Goal: Find specific page/section: Find specific page/section

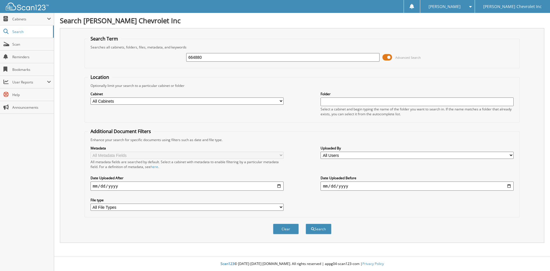
type input "664880"
click at [306, 224] on button "Search" at bounding box center [319, 229] width 26 height 11
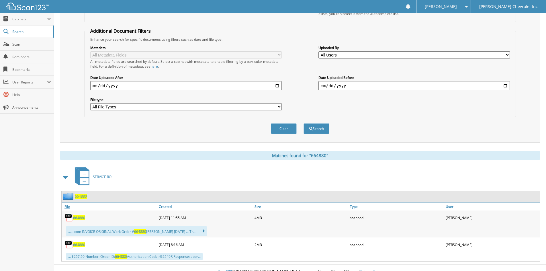
scroll to position [108, 0]
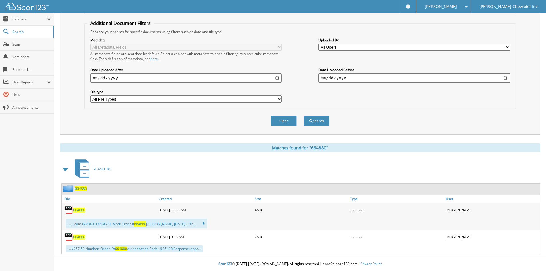
click at [81, 235] on span "664880" at bounding box center [79, 236] width 12 height 5
click at [81, 211] on span "664880" at bounding box center [79, 209] width 12 height 5
click at [24, 46] on span "Scan" at bounding box center [31, 44] width 39 height 5
